Goal: Task Accomplishment & Management: Complete application form

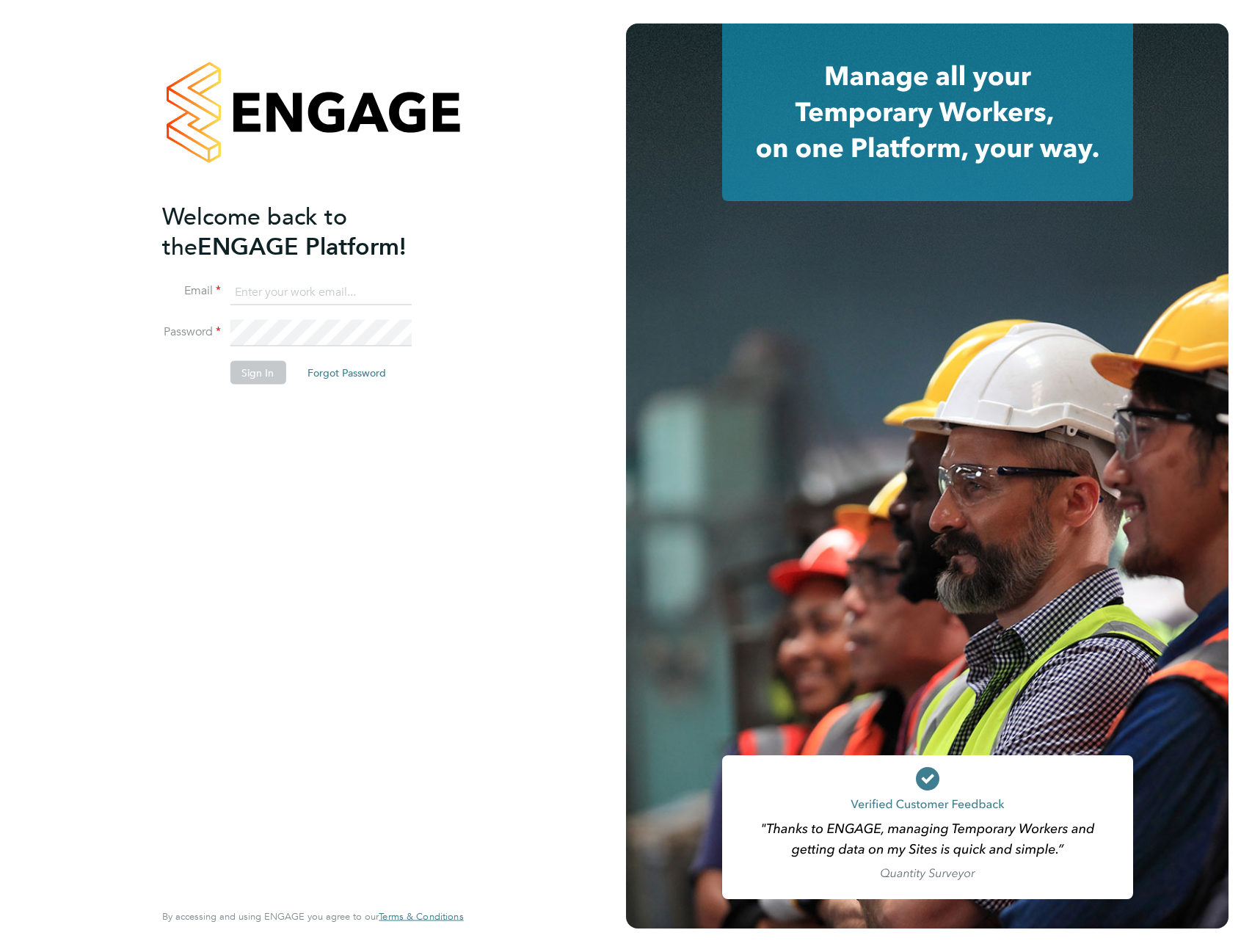
click at [315, 288] on input at bounding box center [321, 291] width 181 height 26
type input "dl.witkowski@outlook.com"
click at [267, 368] on button "Sign In" at bounding box center [258, 372] width 56 height 24
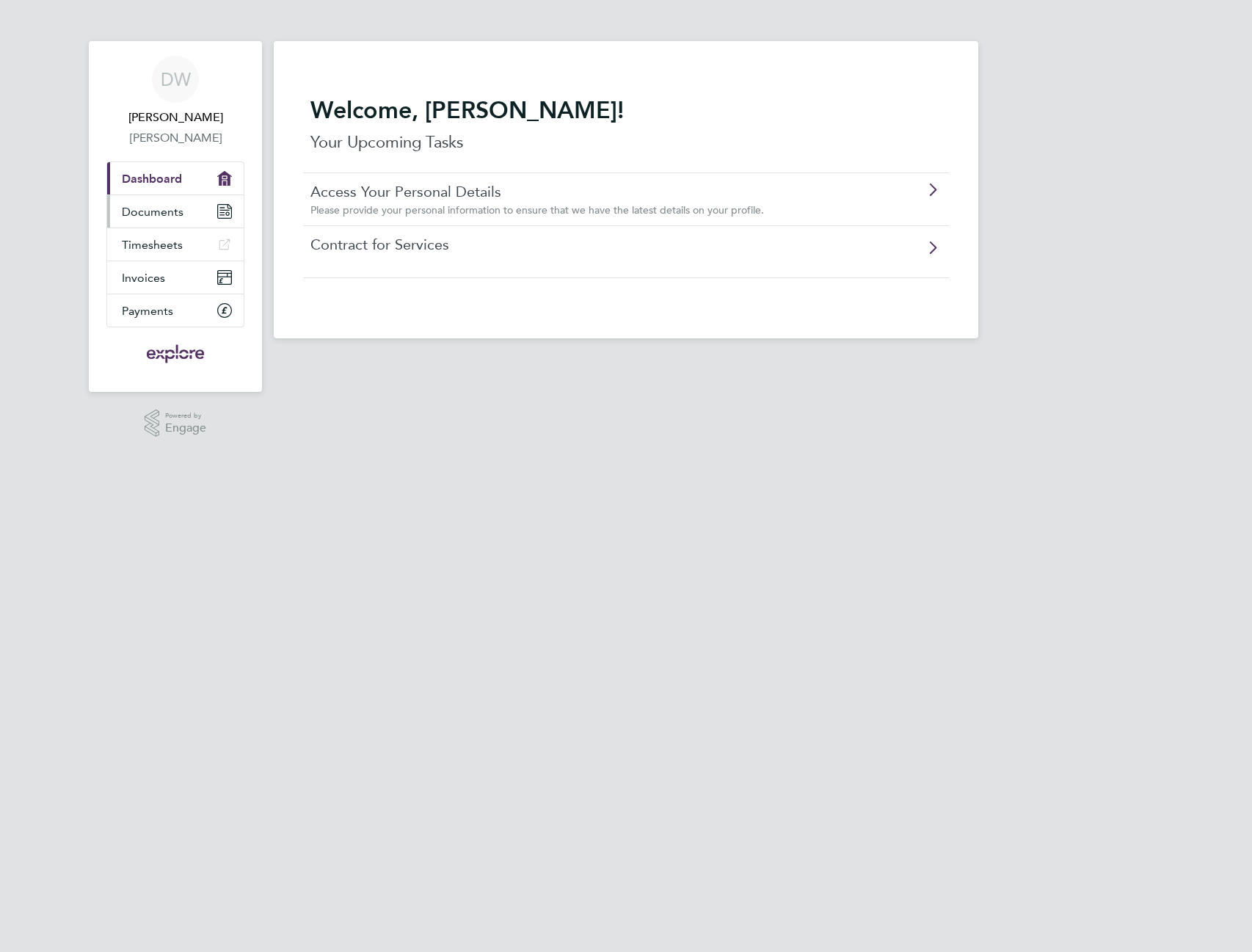
click at [206, 208] on link "Documents" at bounding box center [175, 211] width 136 height 33
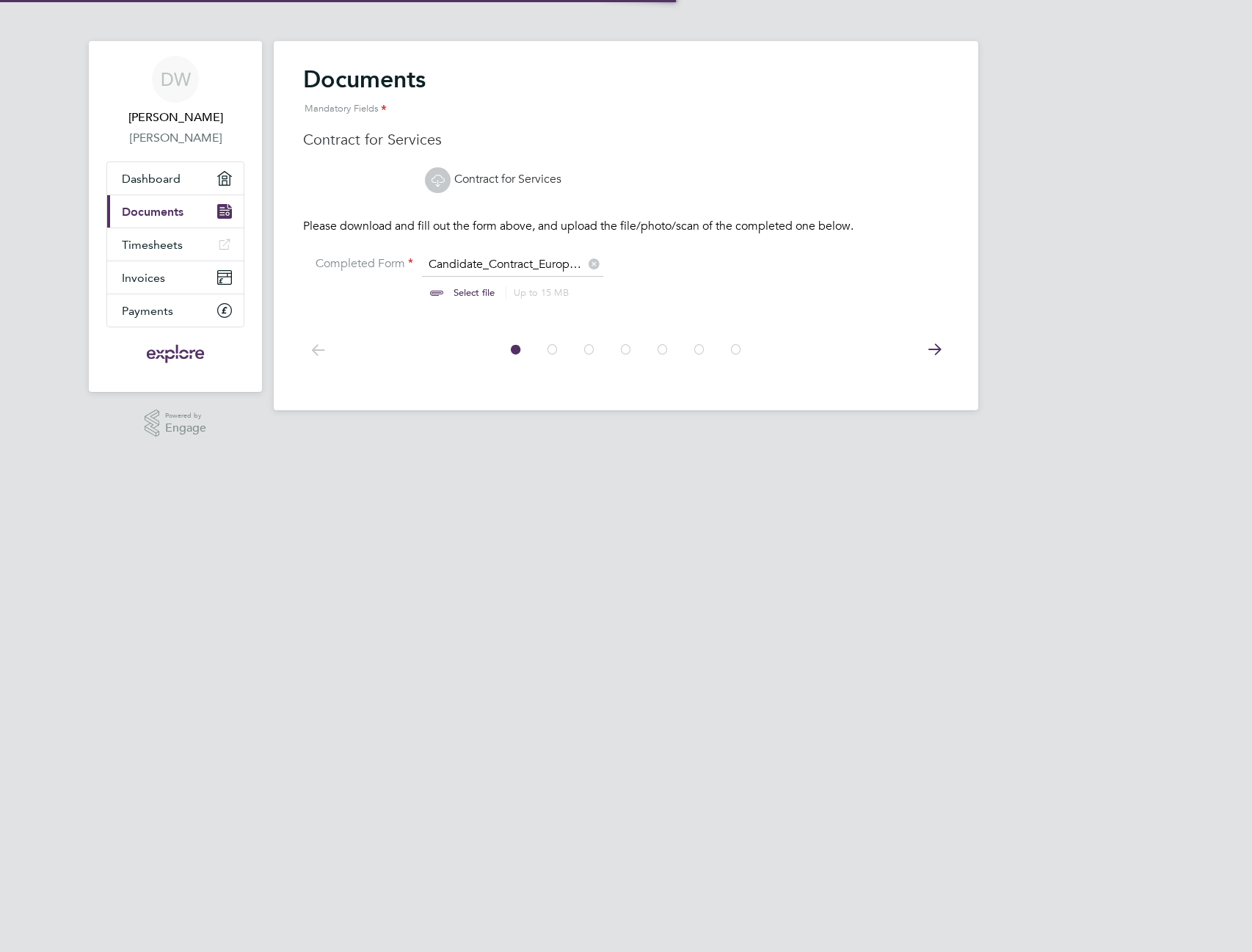
scroll to position [20, 182]
click at [730, 348] on icon at bounding box center [735, 350] width 14 height 33
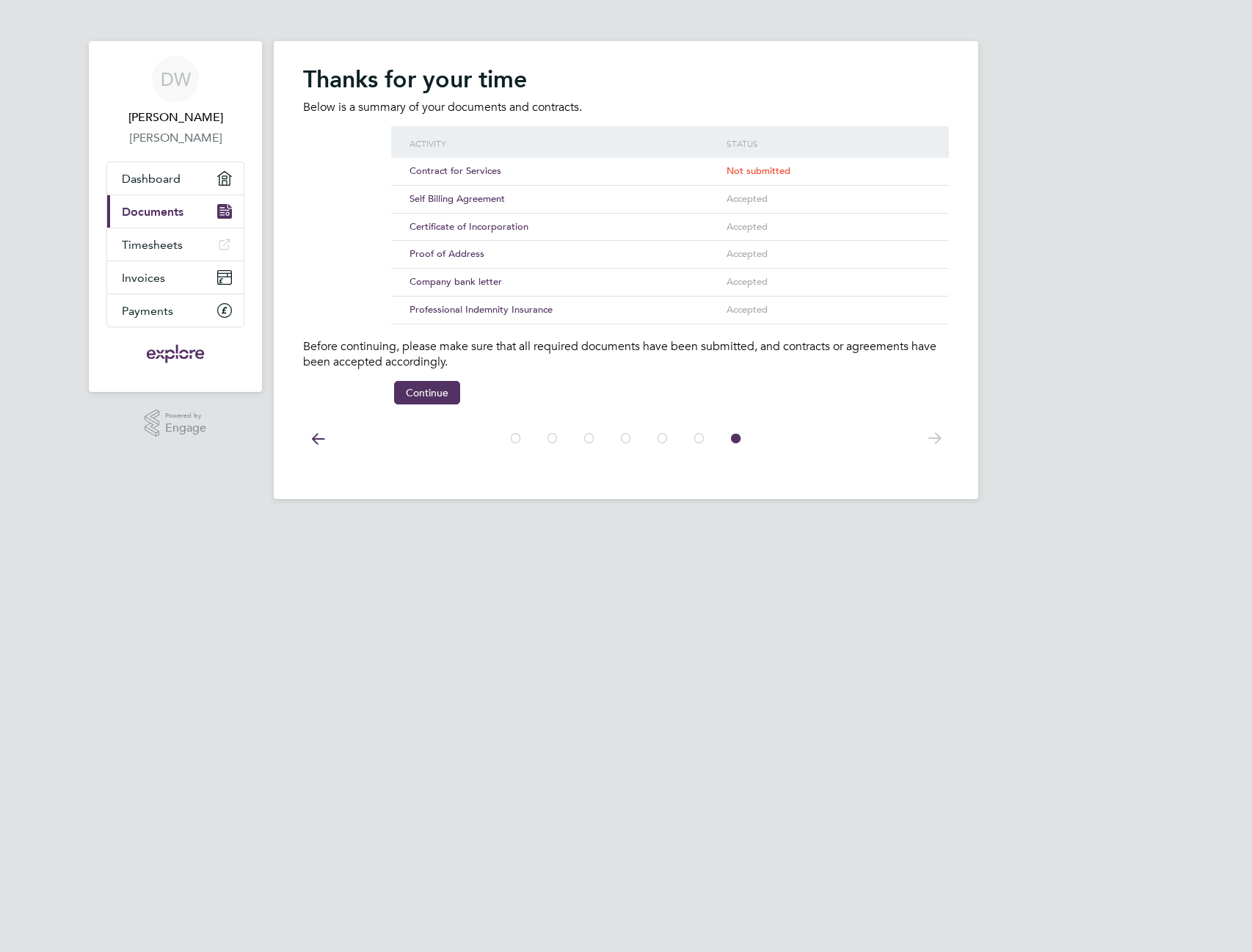
click at [482, 173] on span "Contract for Services" at bounding box center [455, 171] width 92 height 13
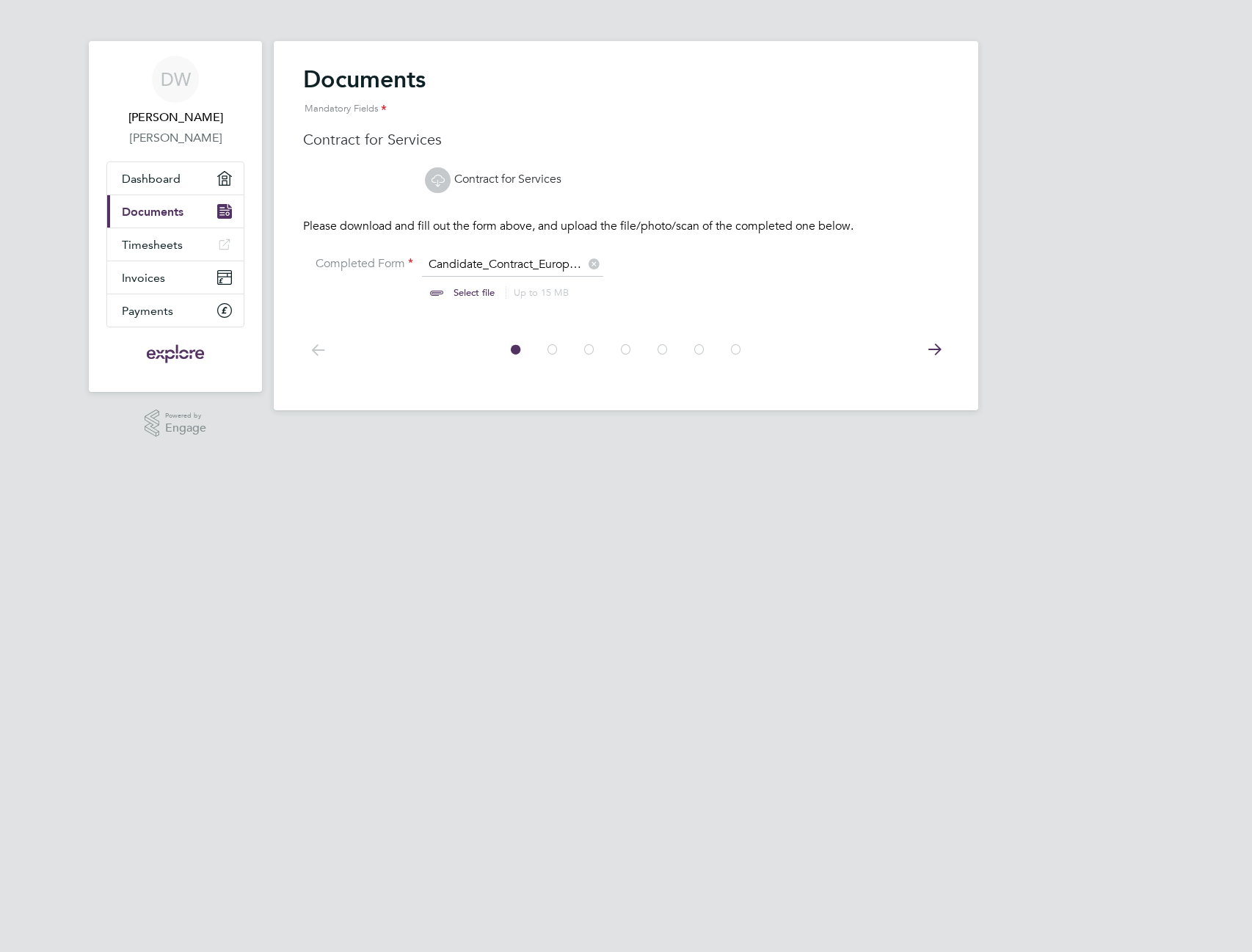
click at [475, 290] on input "file" at bounding box center [488, 278] width 230 height 44
type input "C:\fakepath\20250904103942695.pdf"
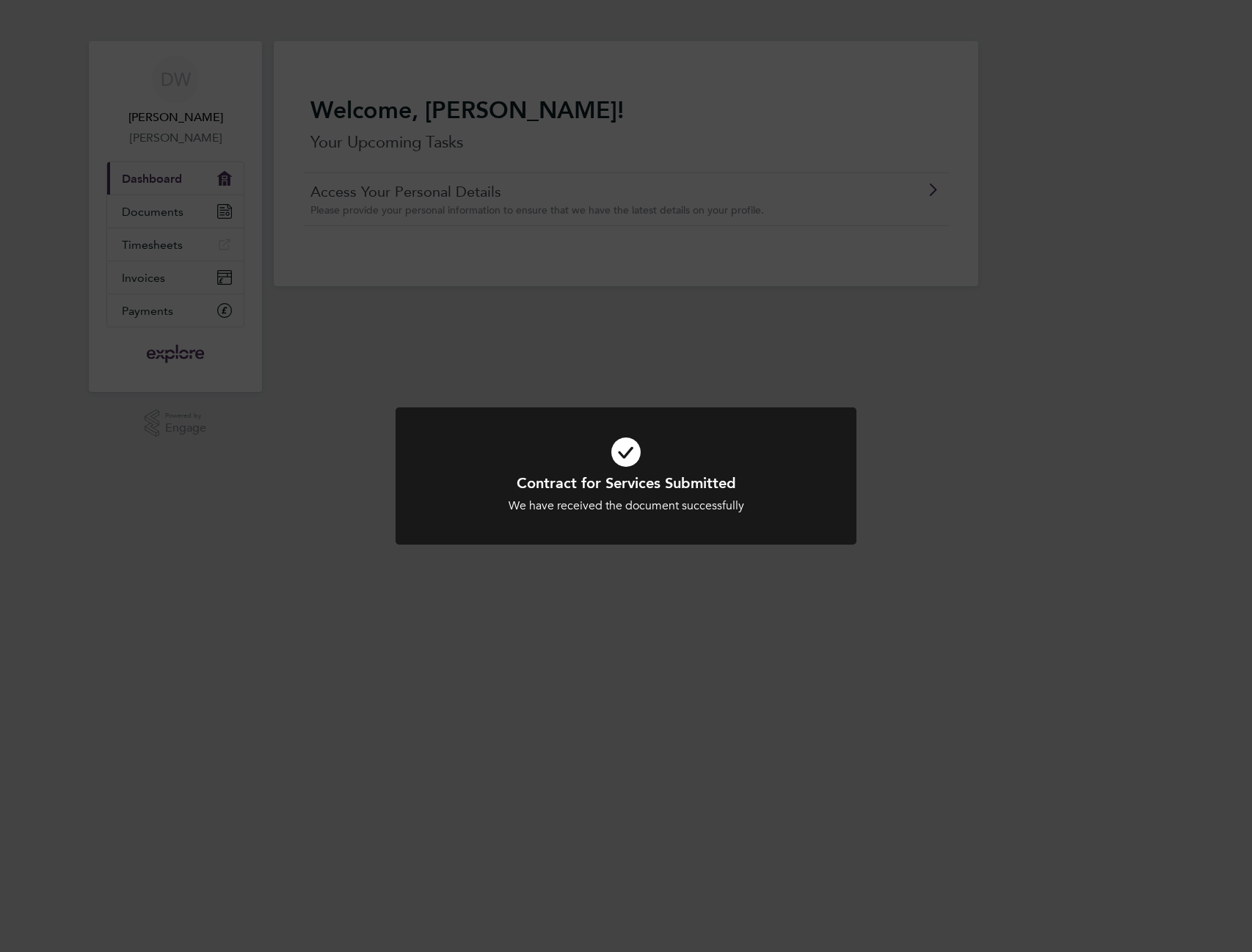
click at [650, 402] on div "Contract for Services Submitted We have received the document successfully Canc…" at bounding box center [626, 476] width 1252 height 952
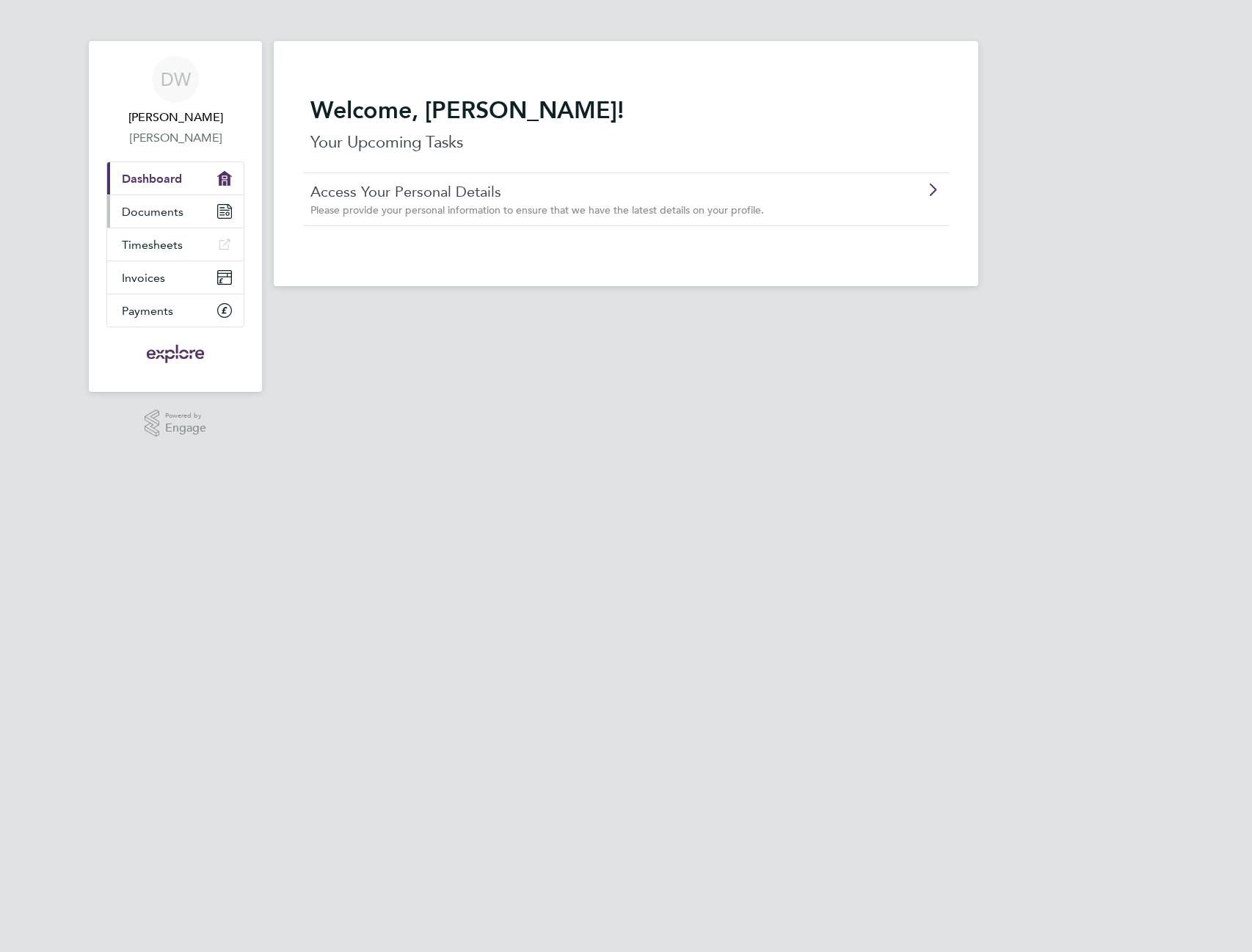
click at [161, 210] on span "Documents" at bounding box center [153, 212] width 62 height 14
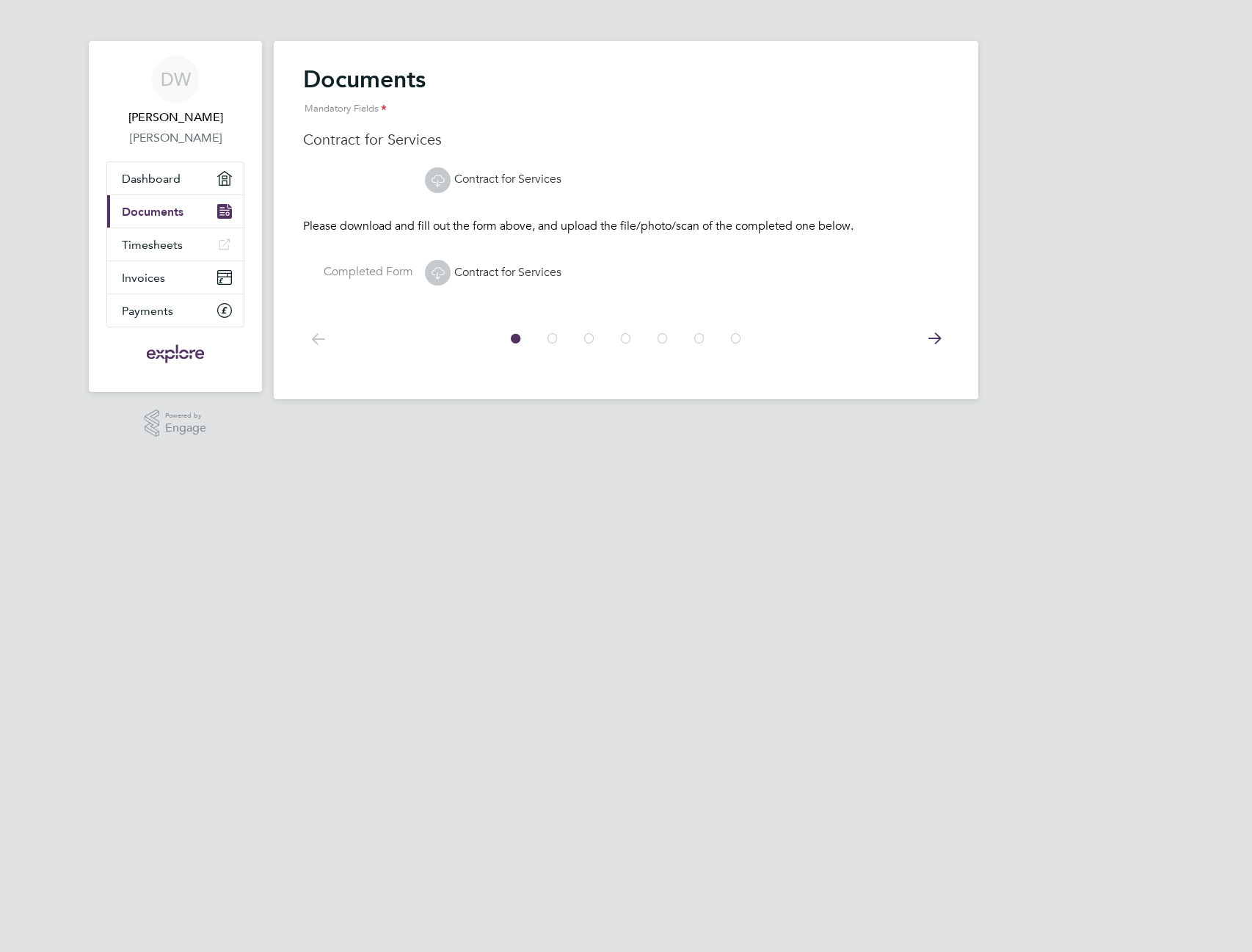
click at [740, 340] on icon at bounding box center [735, 339] width 14 height 33
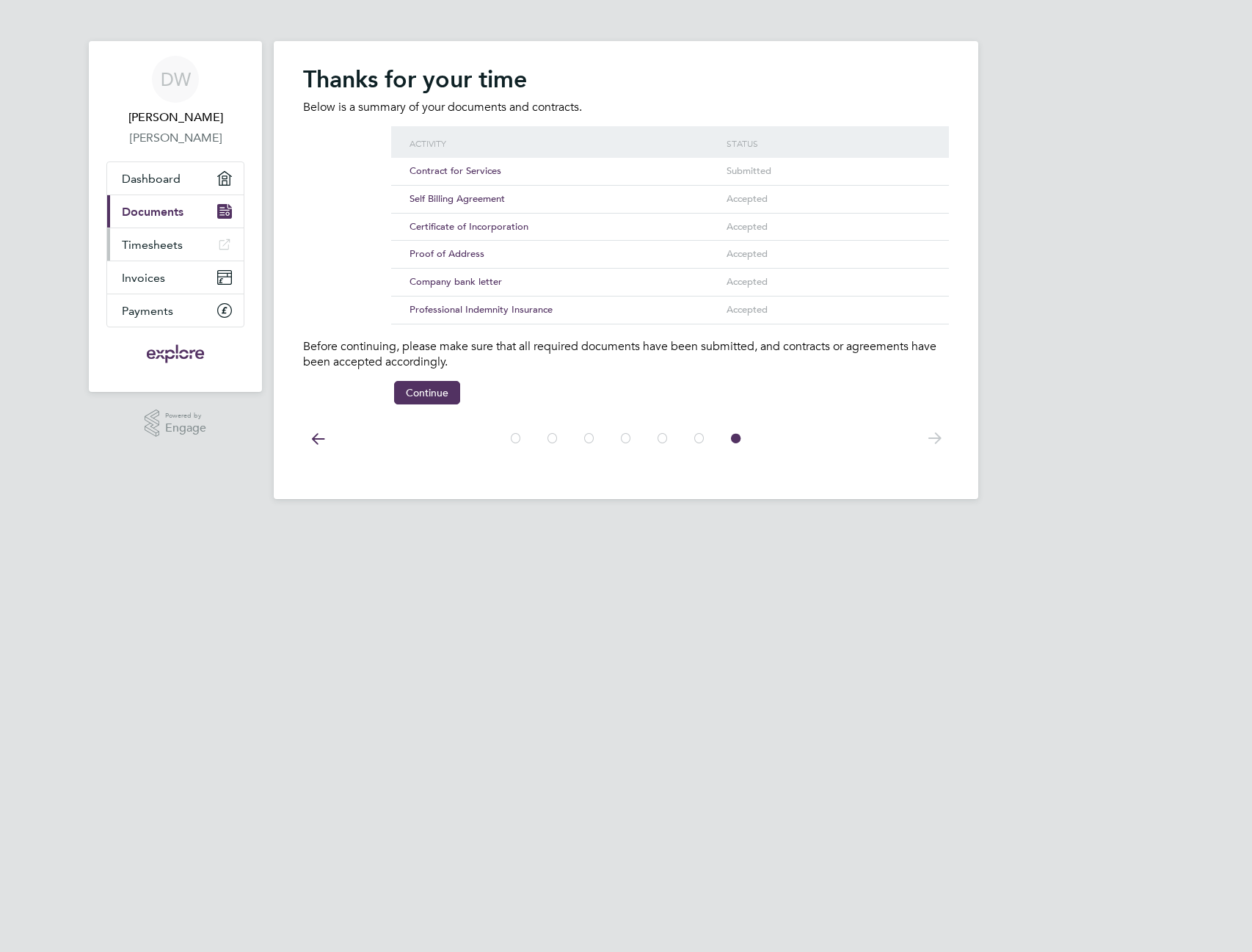
click at [167, 228] on link "Timesheets" at bounding box center [175, 244] width 136 height 33
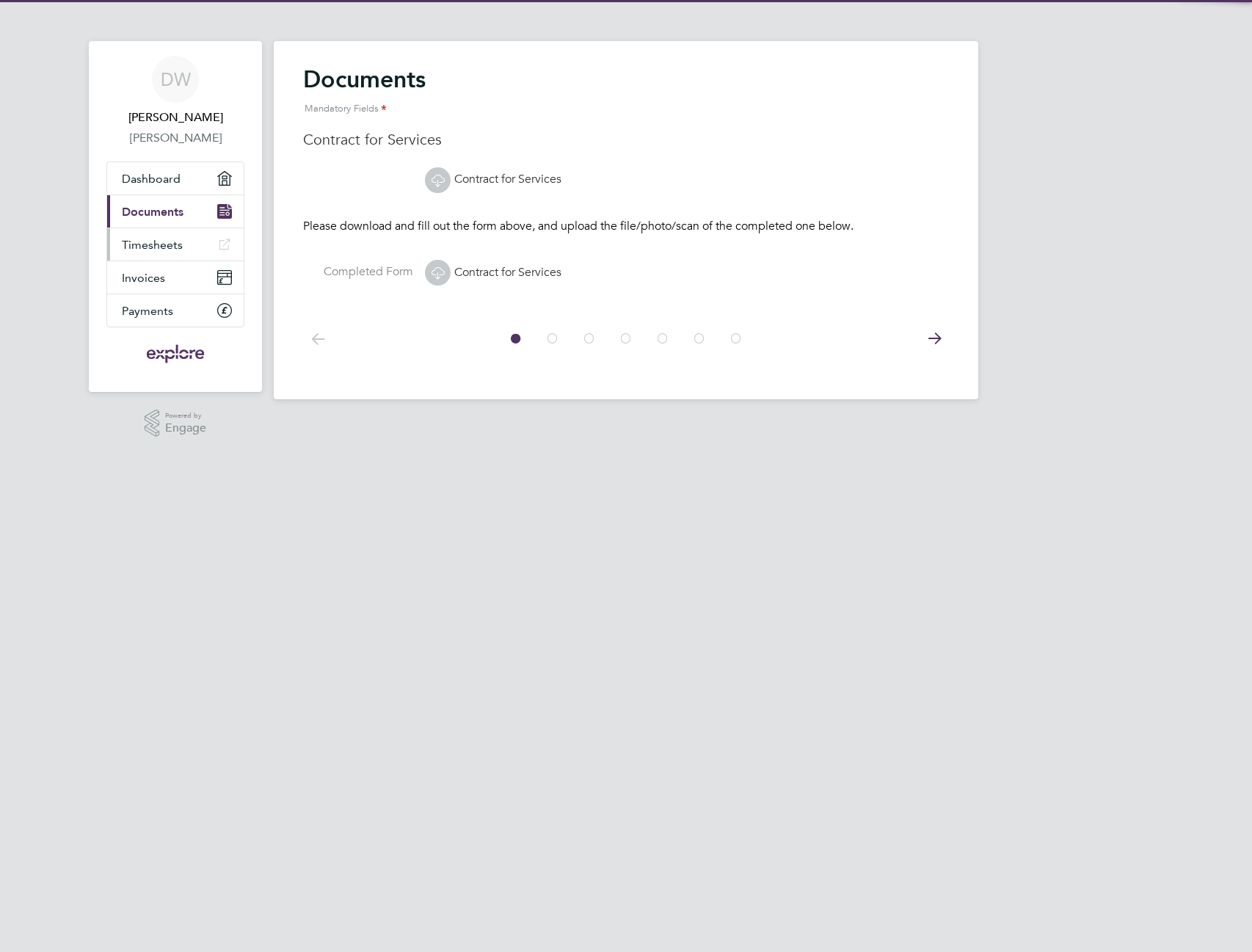
click at [183, 248] on link "Timesheets" at bounding box center [175, 244] width 136 height 33
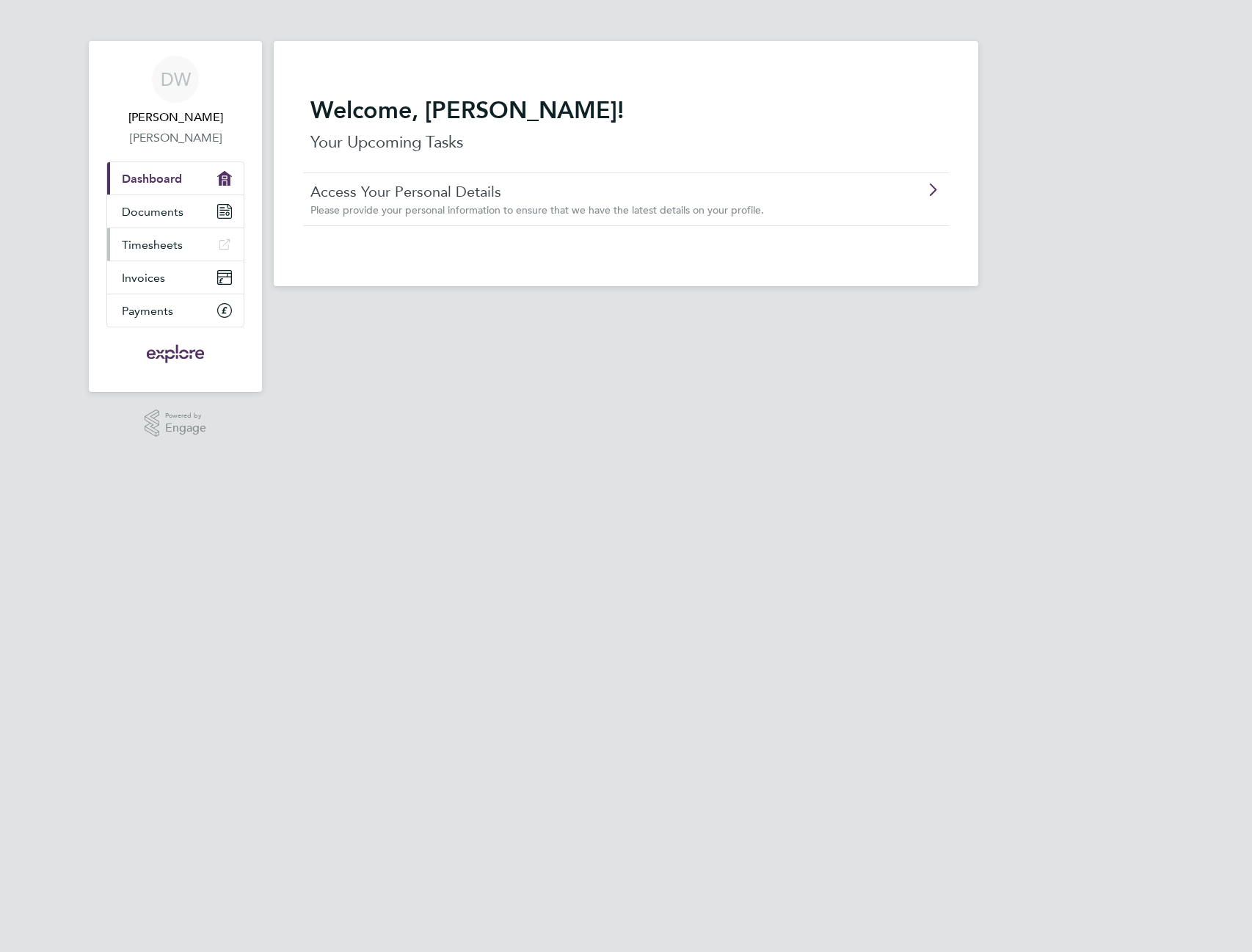
click at [168, 238] on span "Timesheets" at bounding box center [152, 245] width 61 height 14
